Goal: Navigation & Orientation: Understand site structure

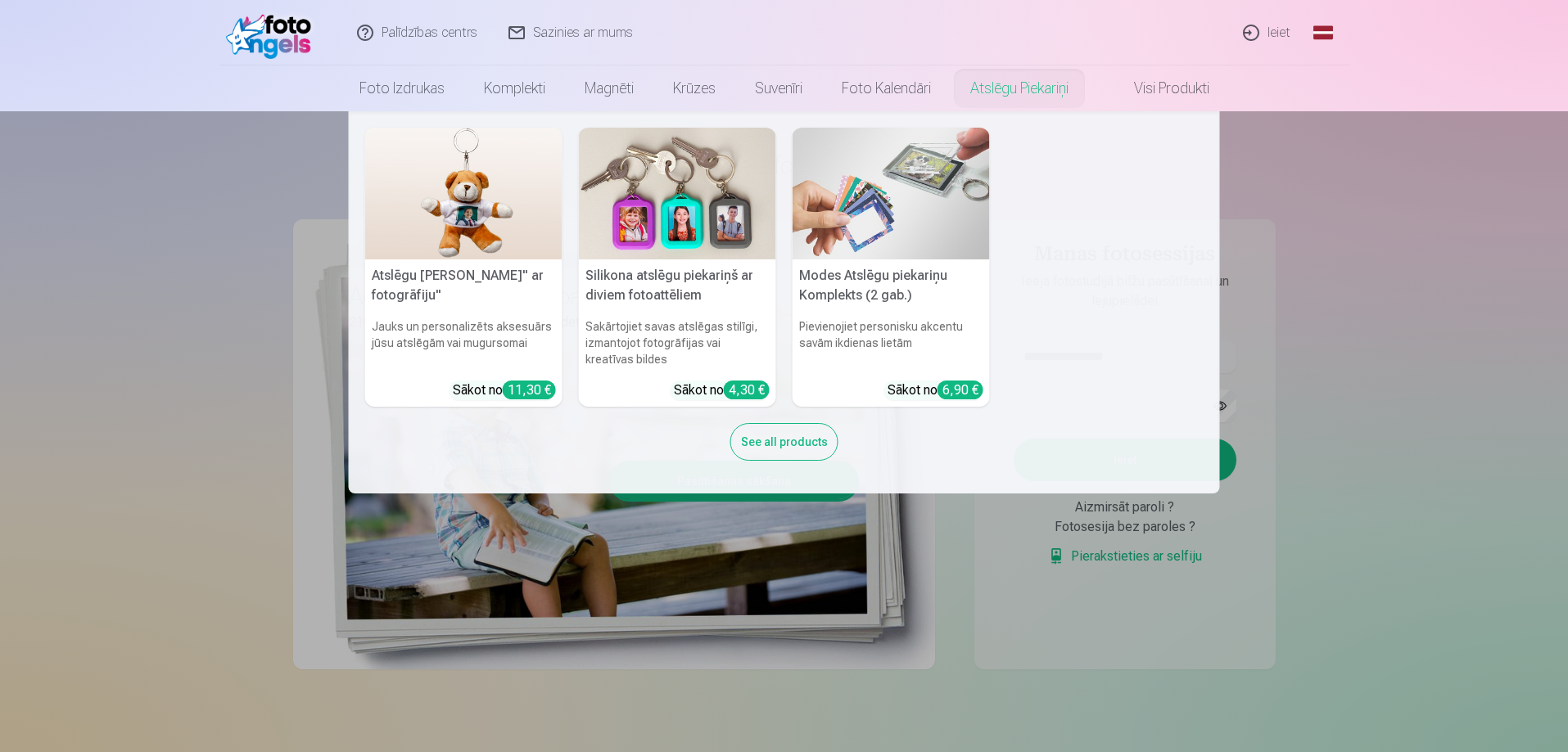
click at [1020, 90] on link "Atslēgu piekariņi" at bounding box center [1020, 88] width 138 height 46
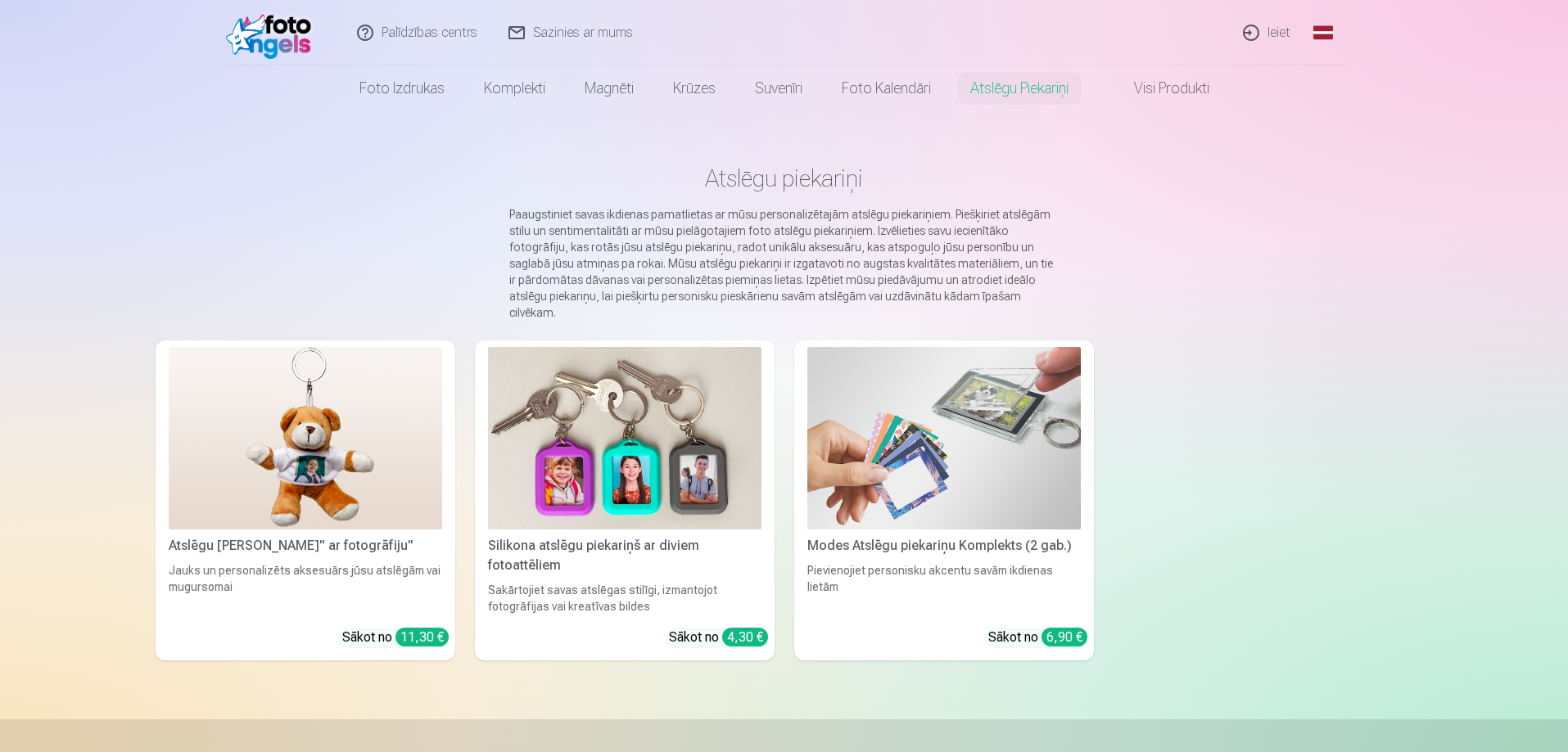
click at [1324, 30] on link "Global" at bounding box center [1322, 32] width 32 height 65
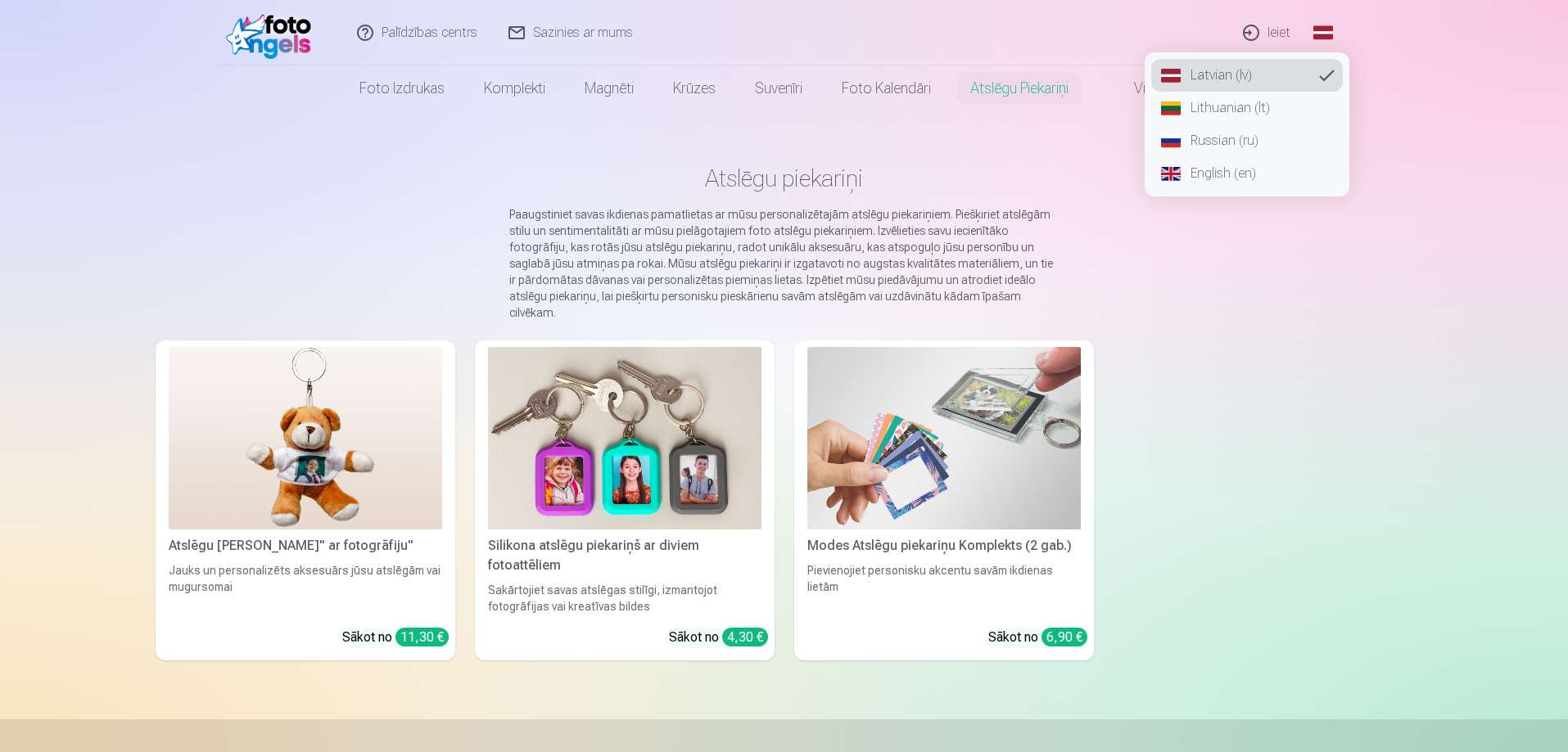
click at [1192, 108] on link "Lithuanian (lt)" at bounding box center [1246, 108] width 192 height 32
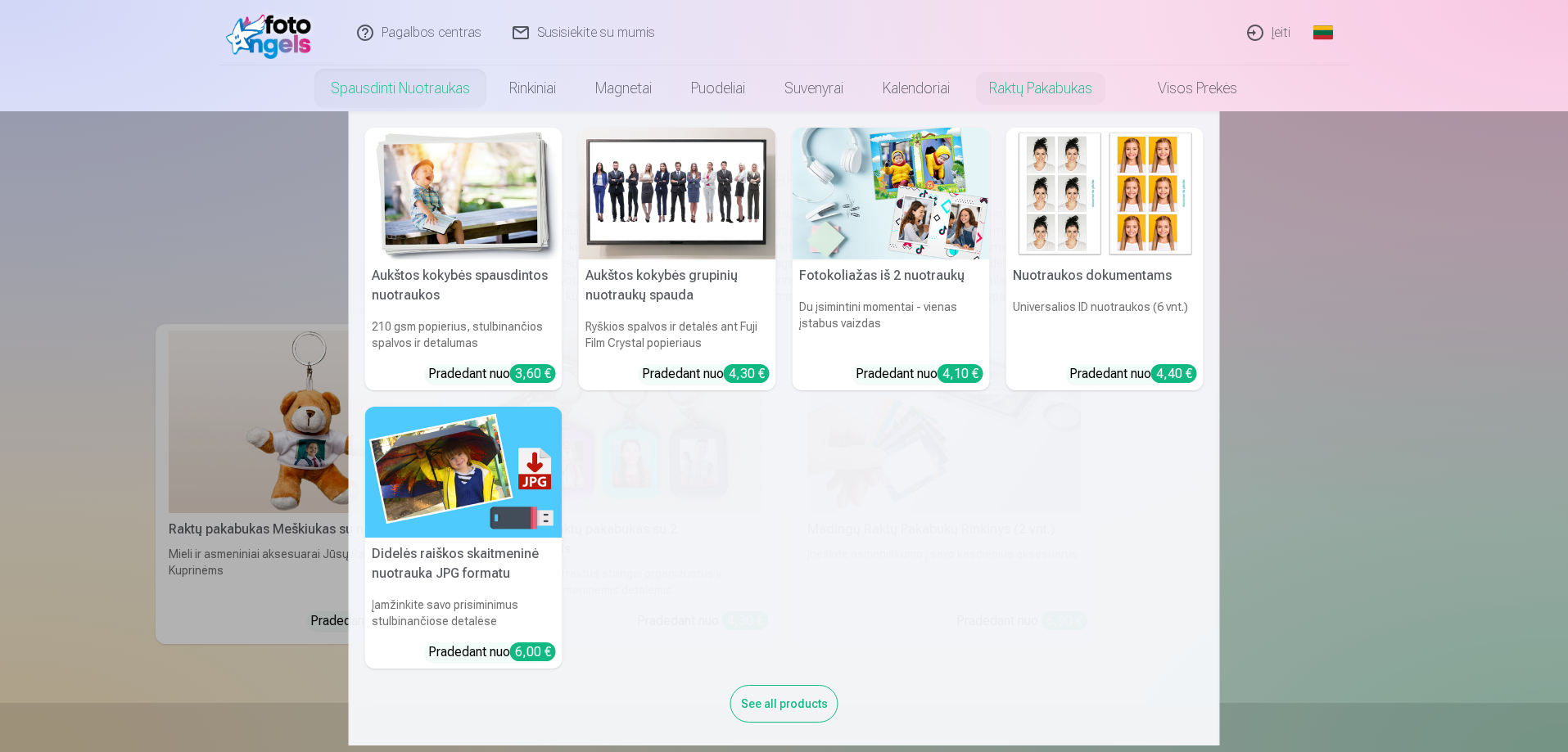
click at [413, 89] on link "Spausdinti nuotraukas" at bounding box center [400, 88] width 178 height 46
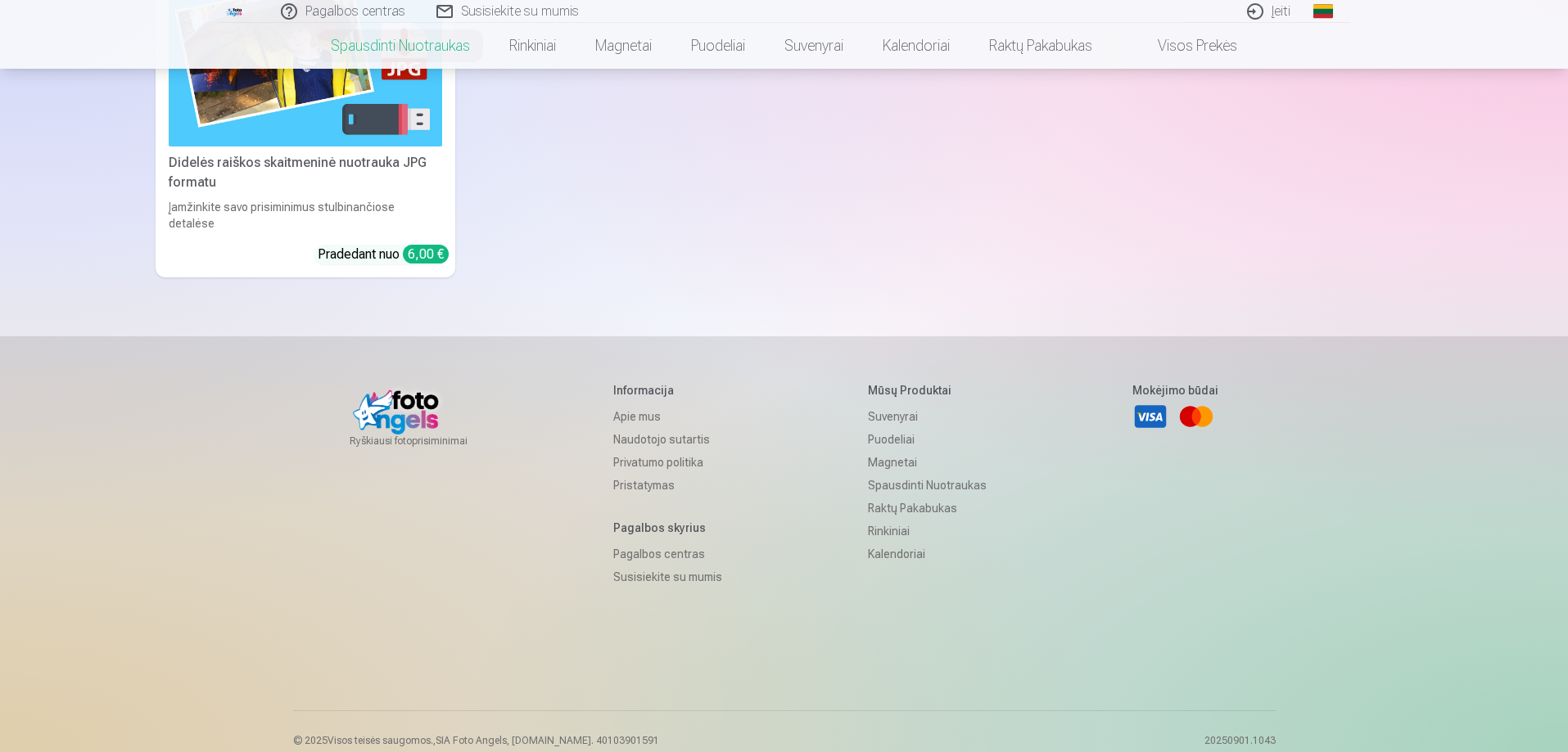
scroll to position [687, 0]
click at [638, 426] on link "Naudotojo sutartis" at bounding box center [667, 438] width 109 height 23
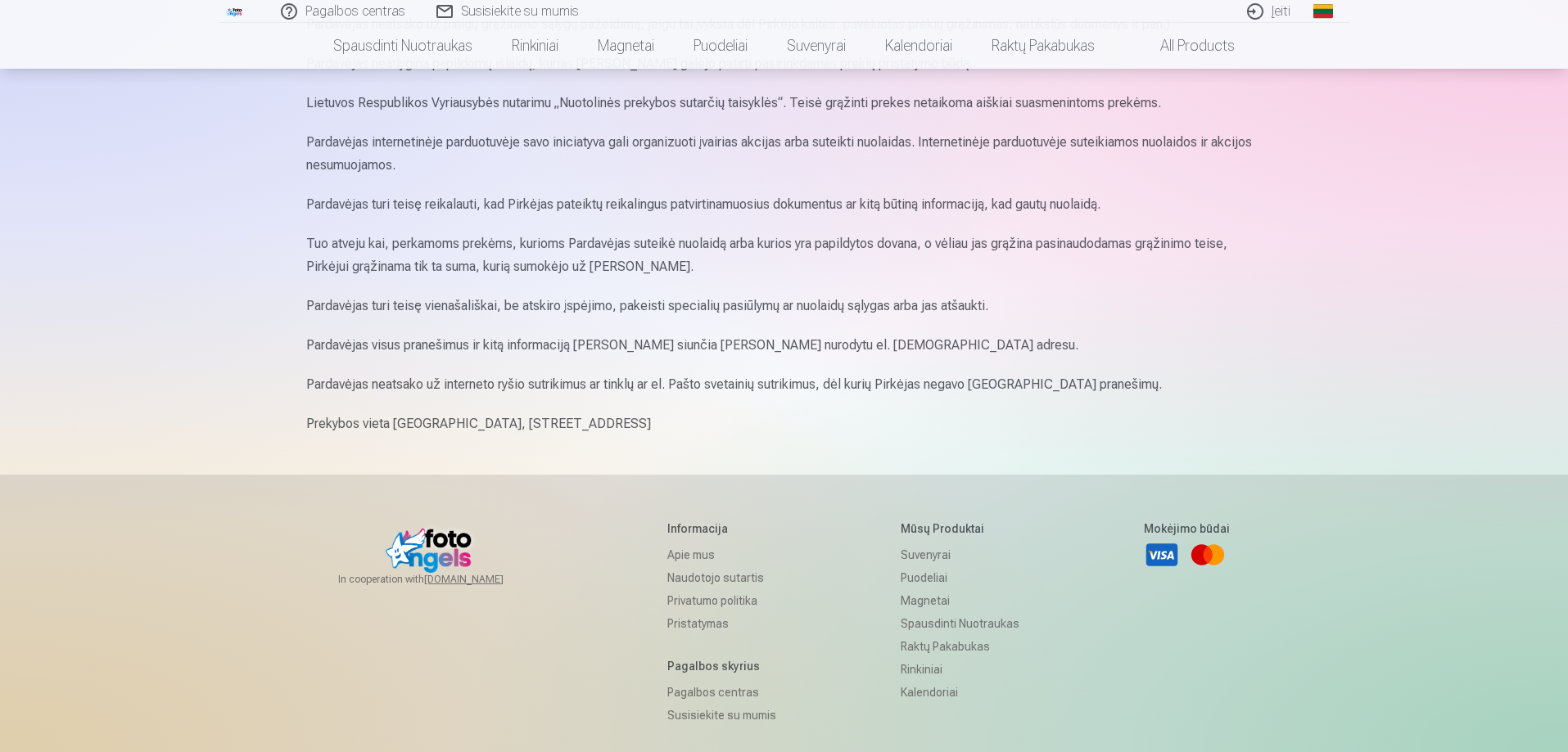
scroll to position [1800, 0]
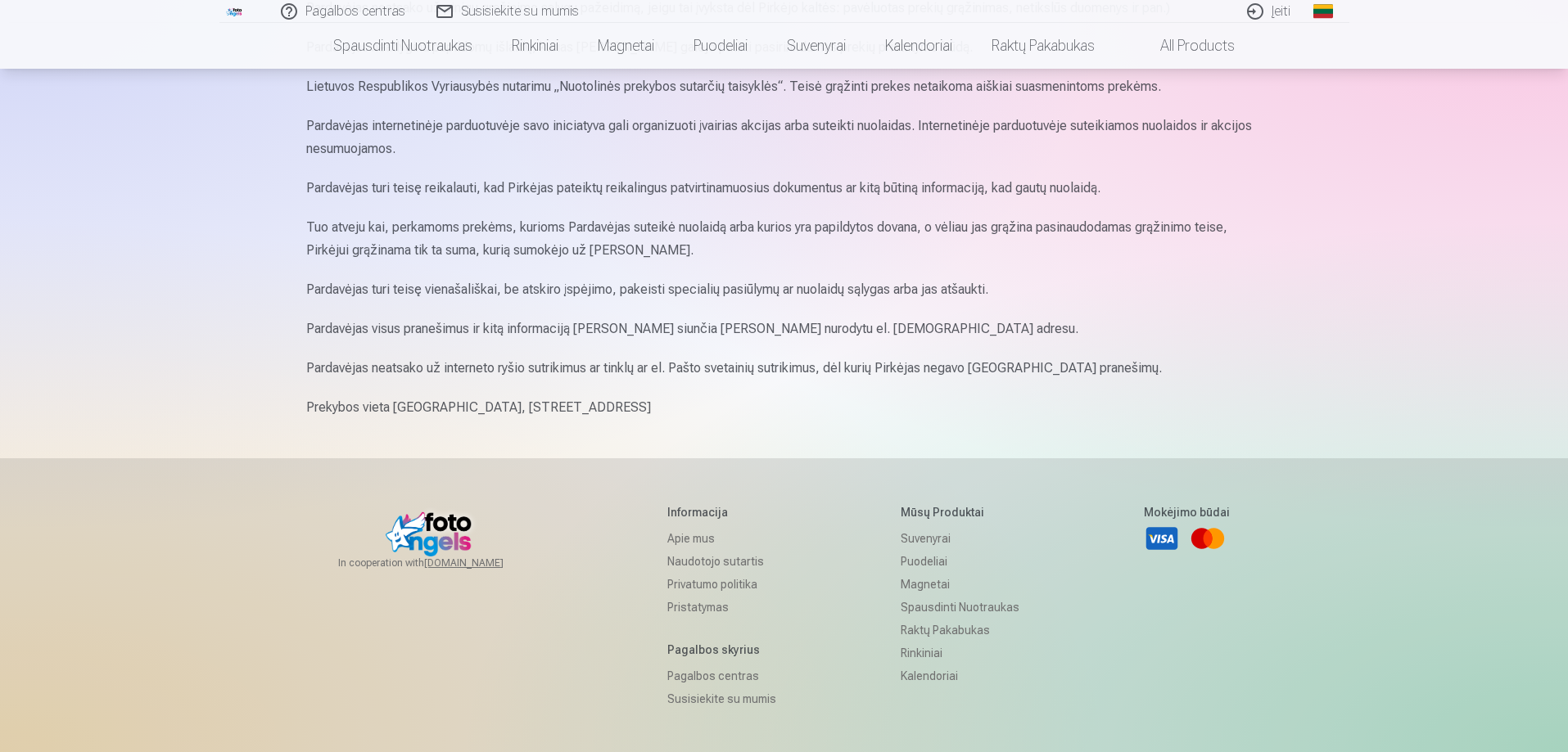
click at [686, 585] on link "Privatumo politika" at bounding box center [721, 585] width 109 height 23
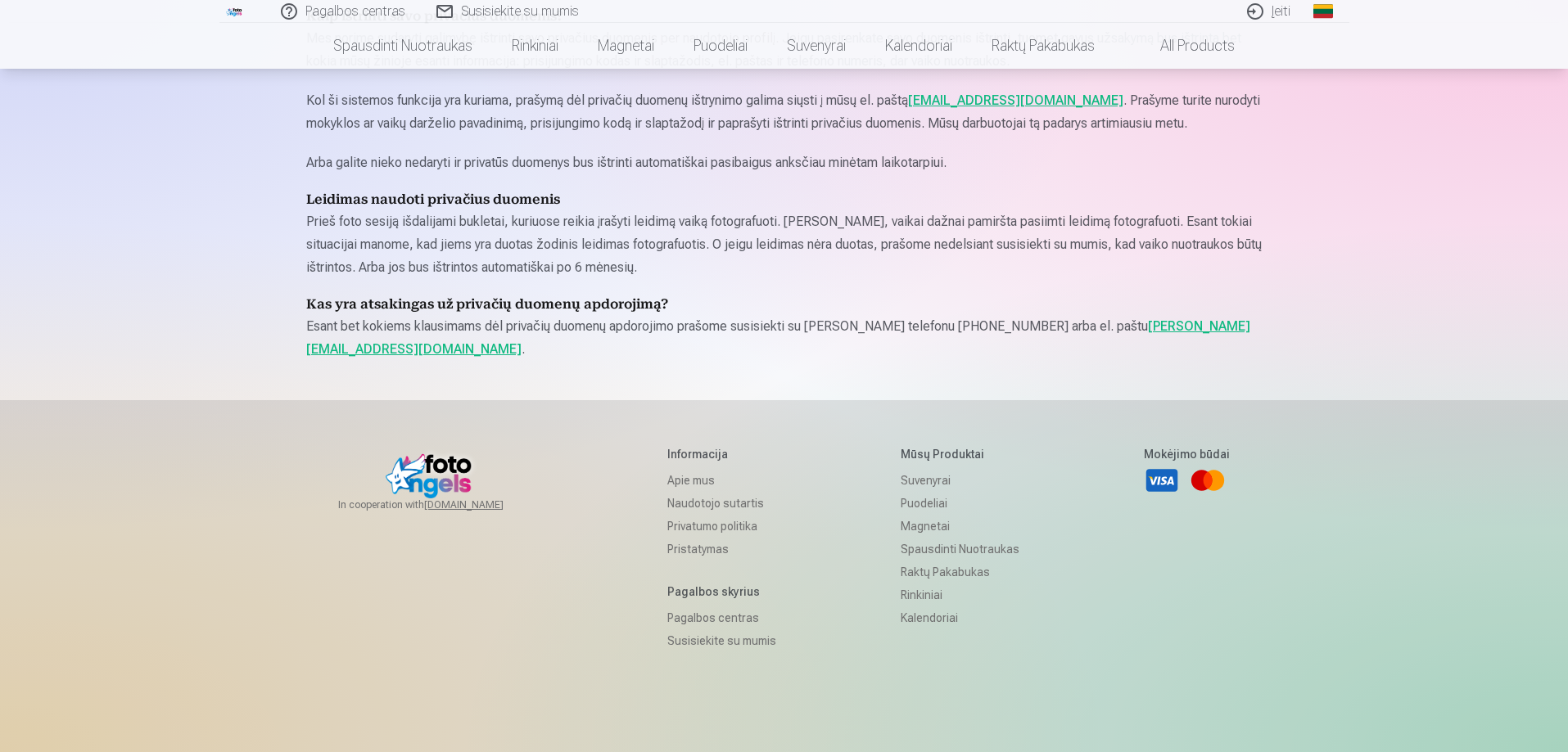
scroll to position [2209, 0]
click at [680, 545] on link "Pristatymas" at bounding box center [721, 548] width 109 height 23
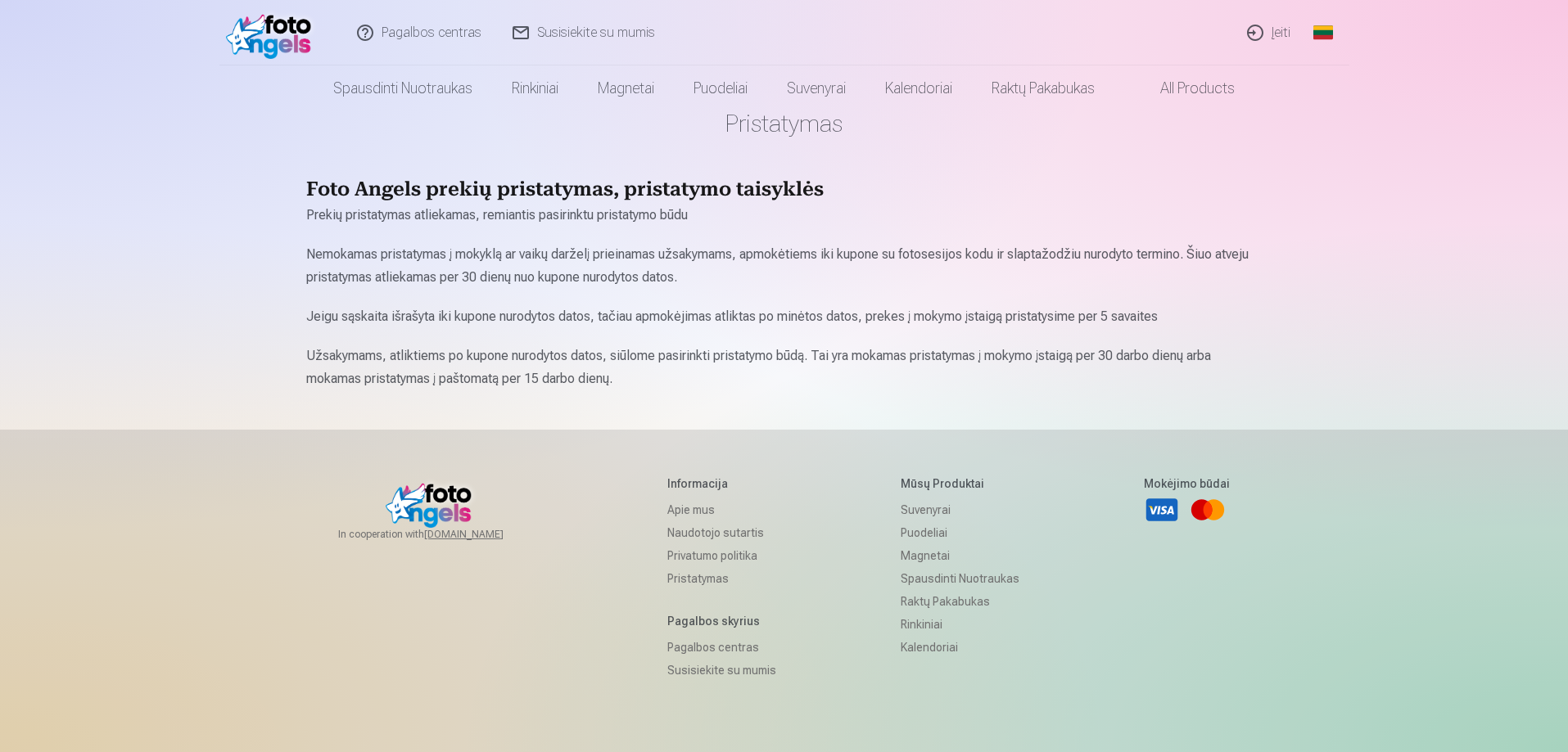
scroll to position [82, 0]
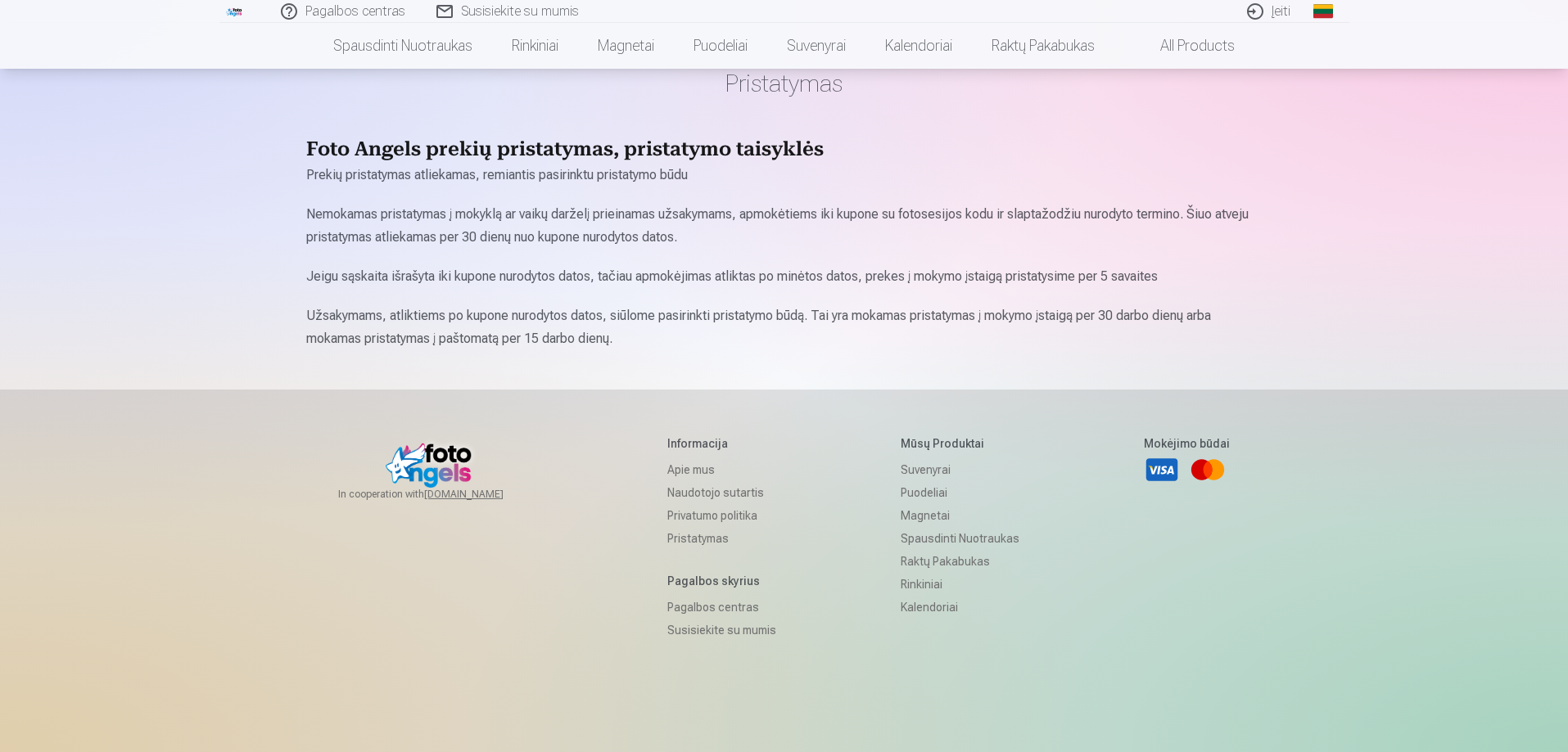
click at [685, 585] on h5 "Pagalbos skyrius" at bounding box center [721, 581] width 109 height 17
click at [687, 583] on h5 "Pagalbos skyrius" at bounding box center [721, 581] width 109 height 17
click at [683, 468] on link "Apie mus" at bounding box center [721, 470] width 109 height 23
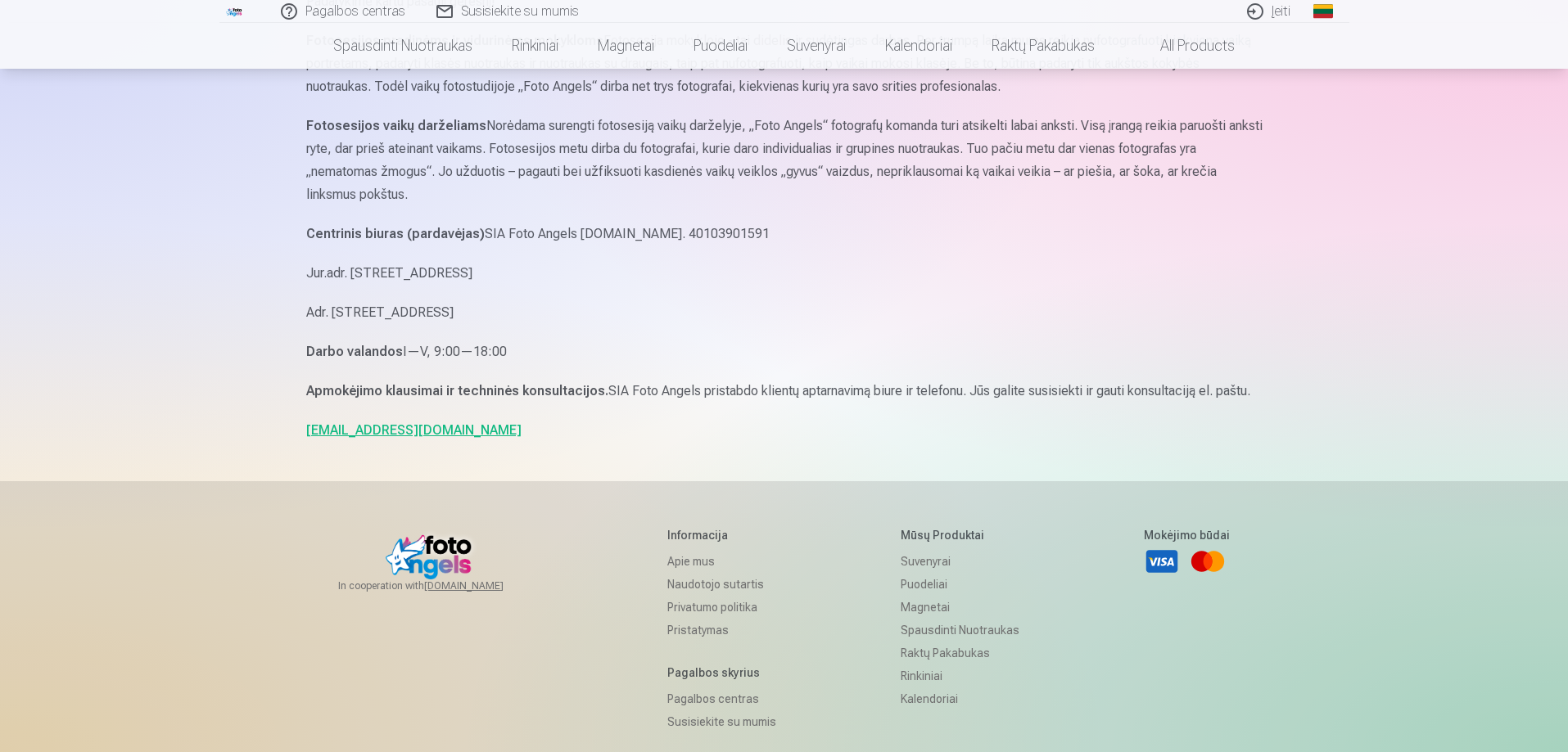
scroll to position [1064, 0]
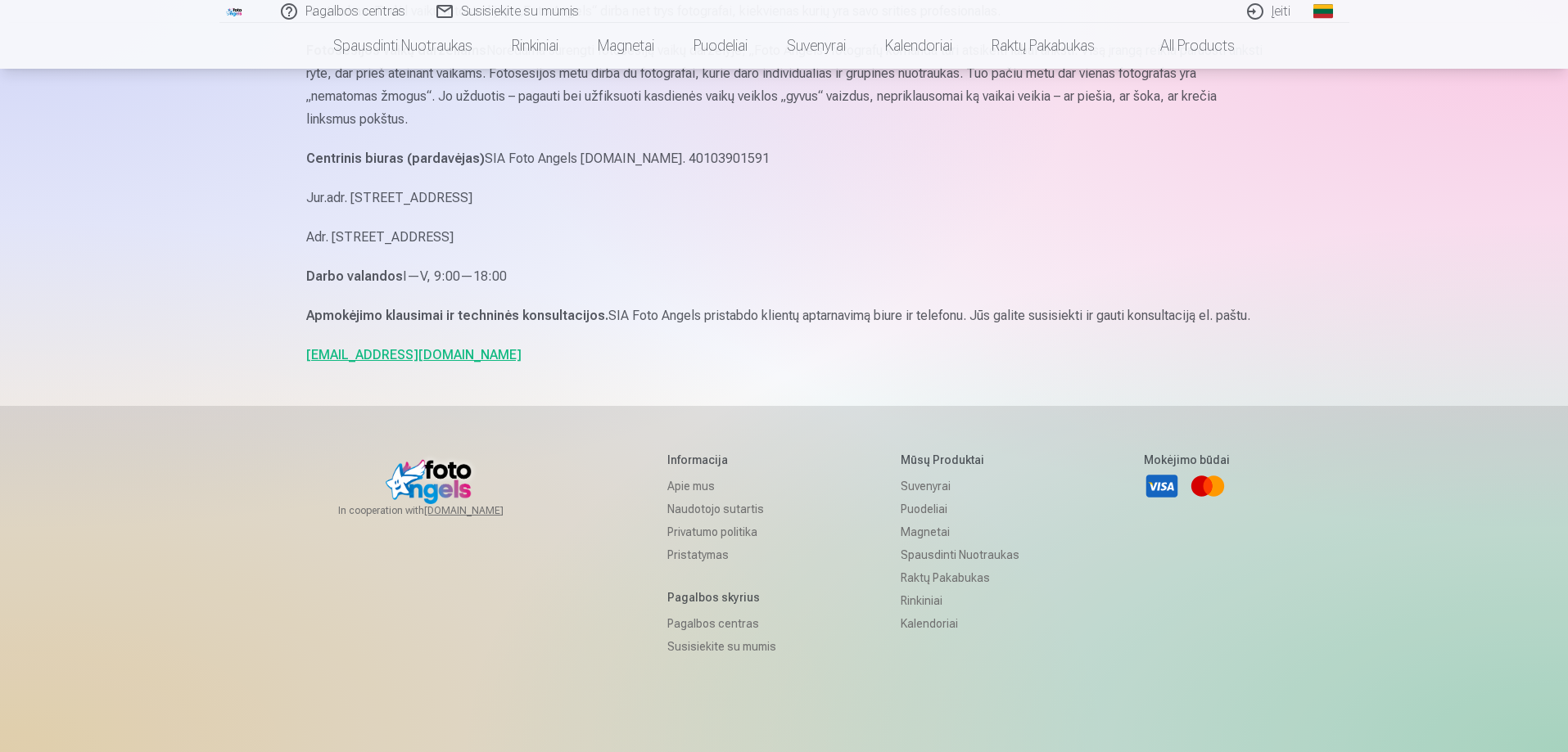
click at [693, 460] on h5 "Informacija" at bounding box center [721, 460] width 109 height 17
click at [679, 483] on link "Apie mus" at bounding box center [721, 486] width 109 height 23
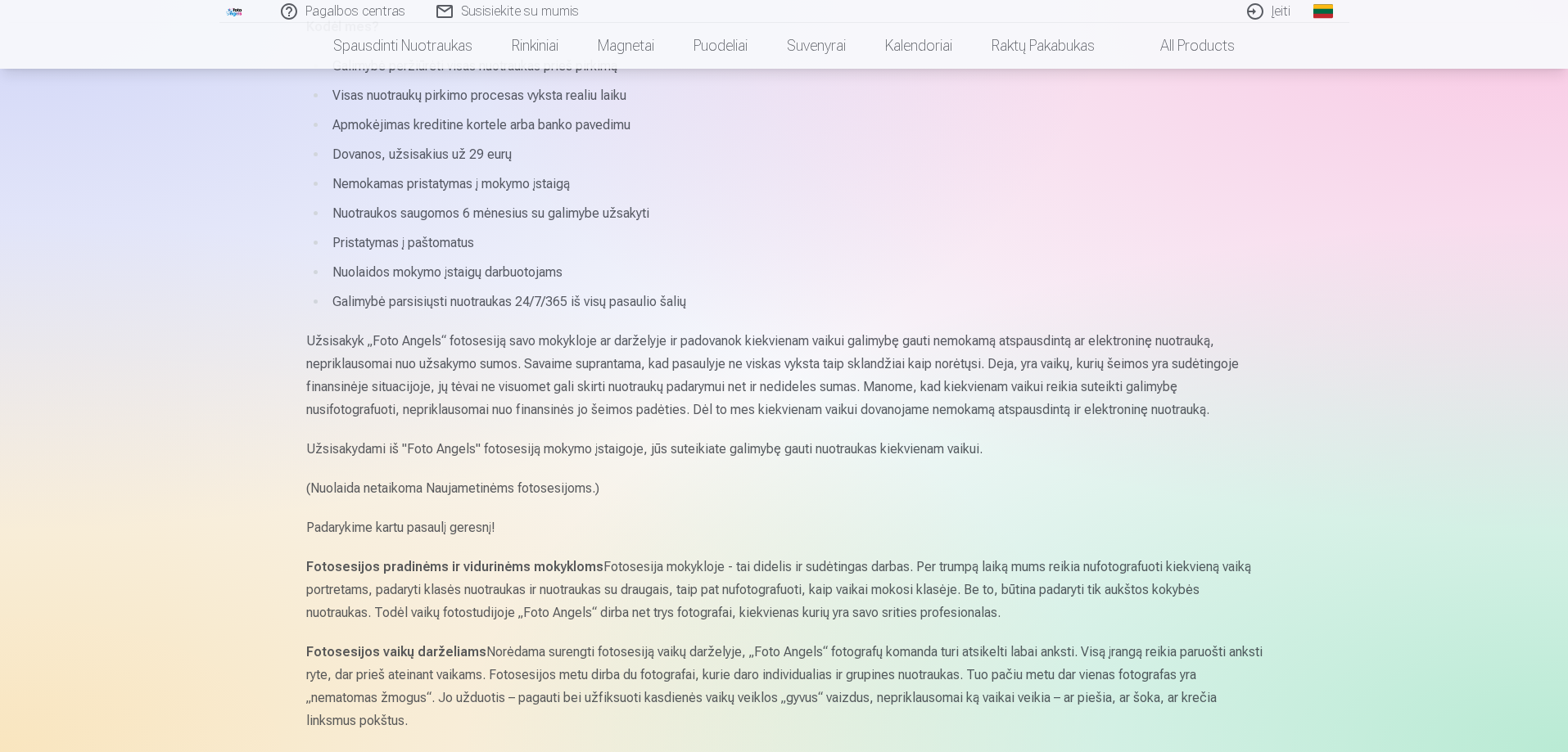
scroll to position [491, 0]
